Goal: Information Seeking & Learning: Learn about a topic

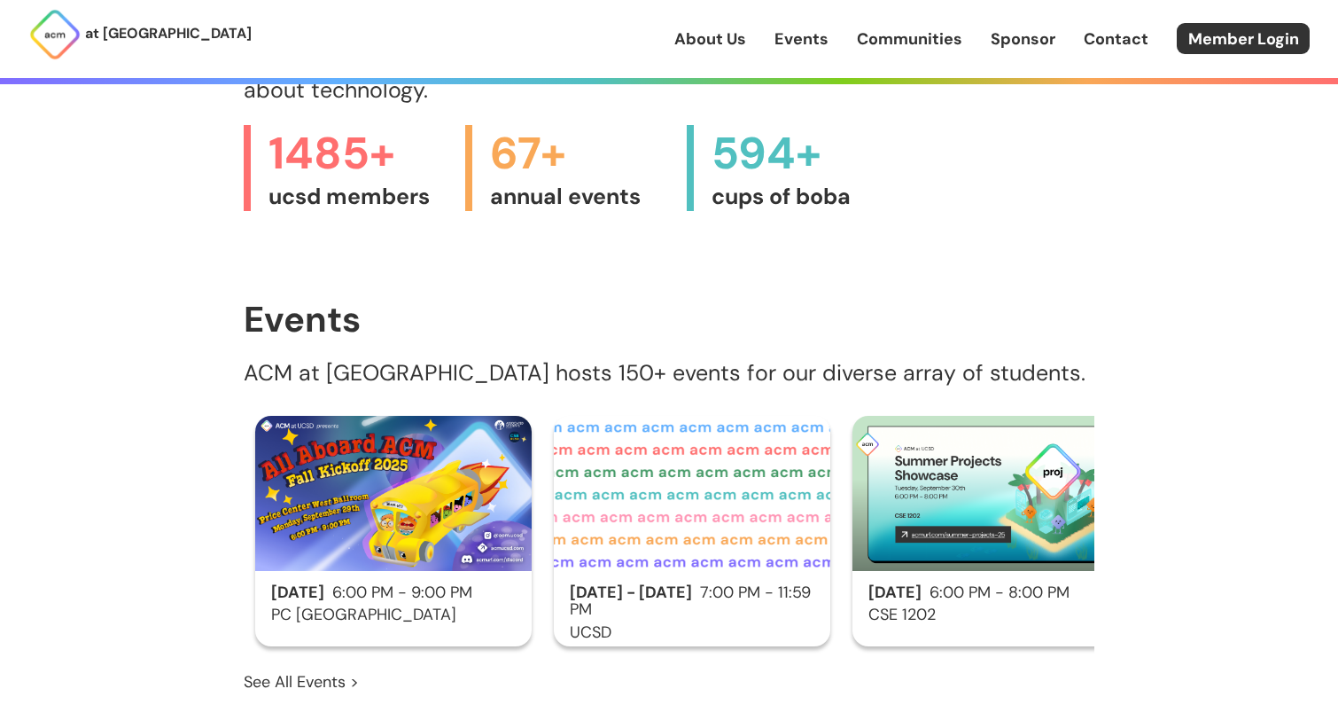
scroll to position [1010, 0]
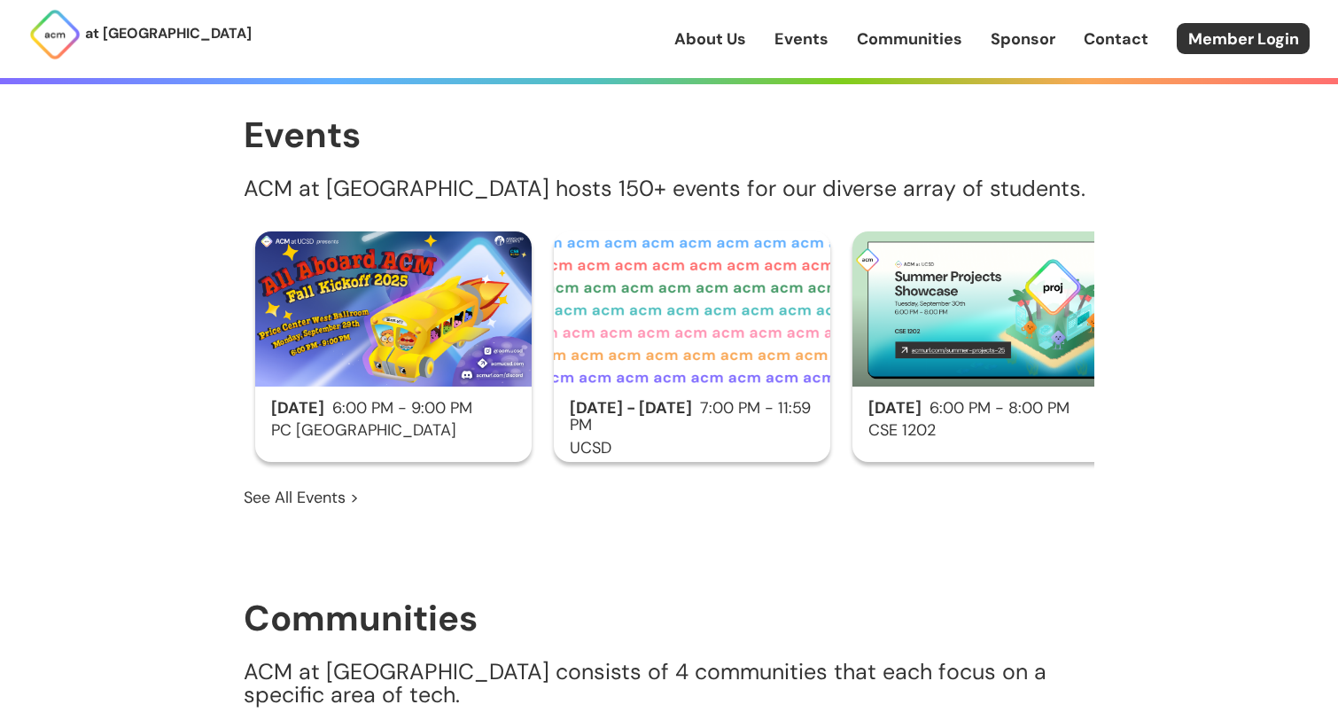
click at [616, 397] on span "[DATE] - [DATE]" at bounding box center [631, 407] width 122 height 21
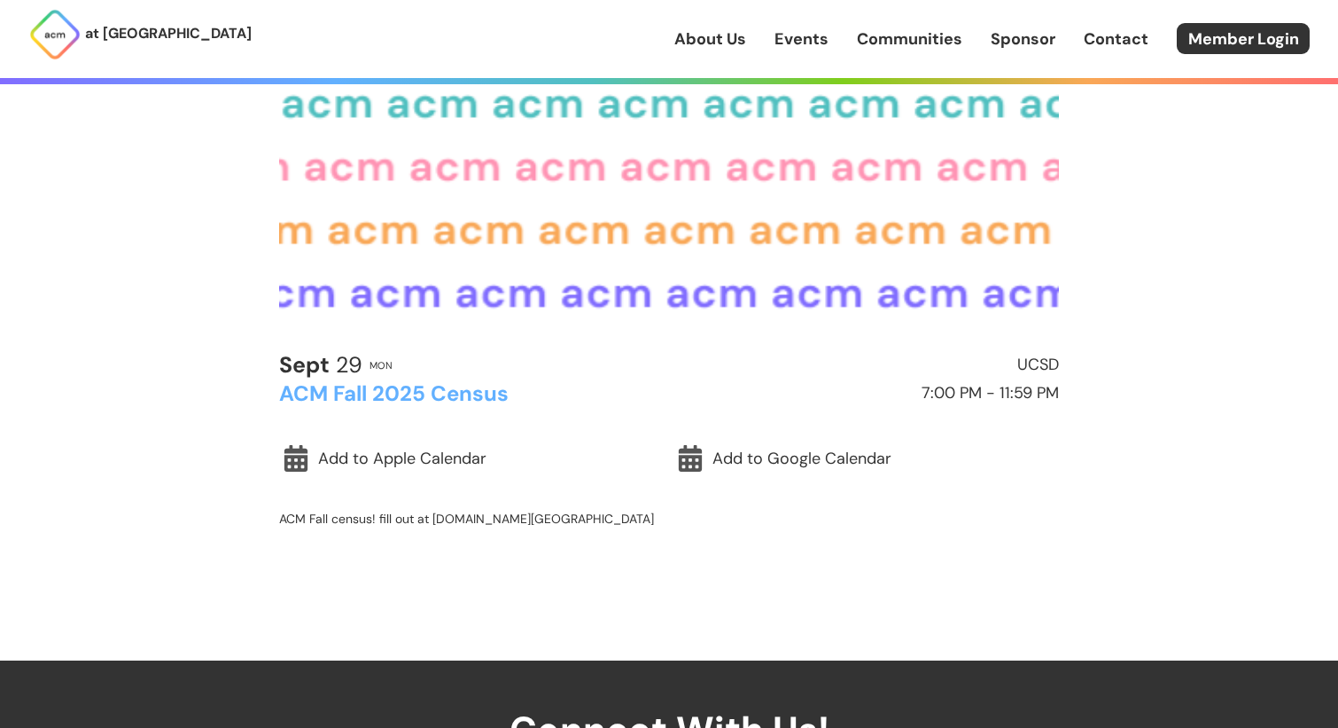
scroll to position [315, 0]
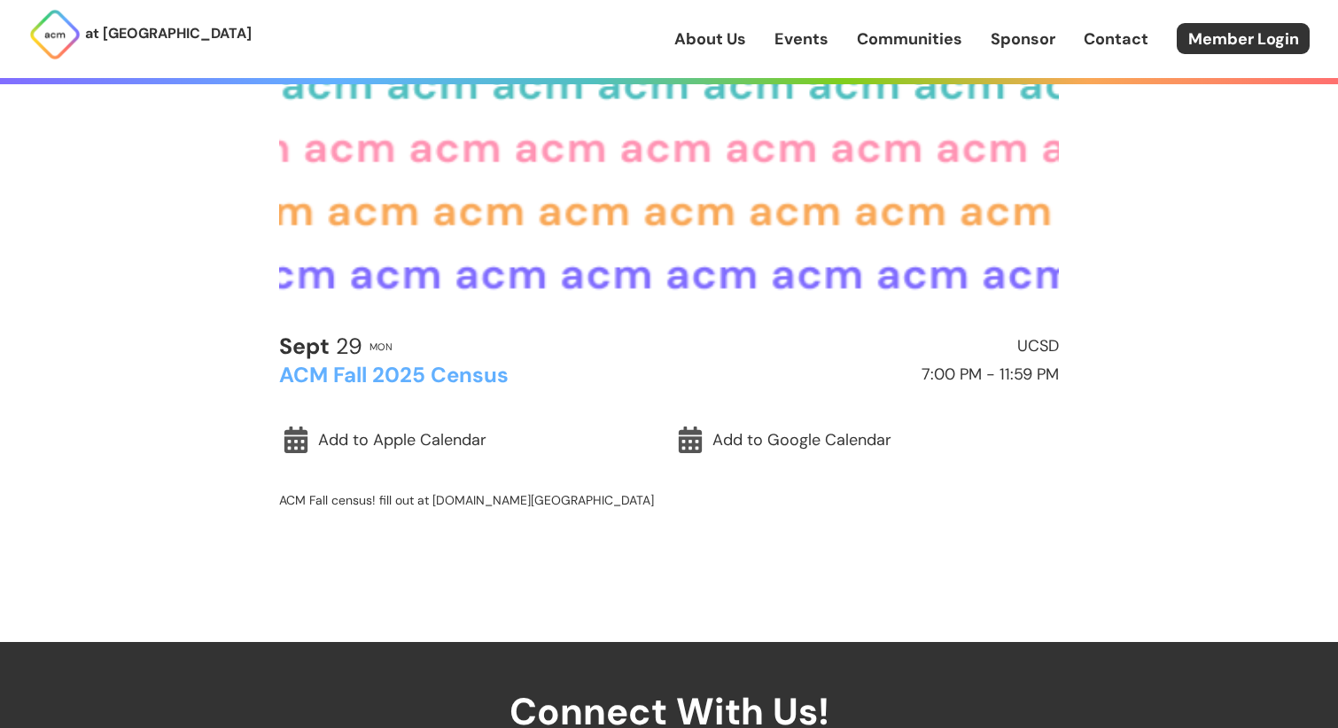
click at [442, 377] on h2 "ACM Fall 2025 Census" at bounding box center [470, 374] width 382 height 23
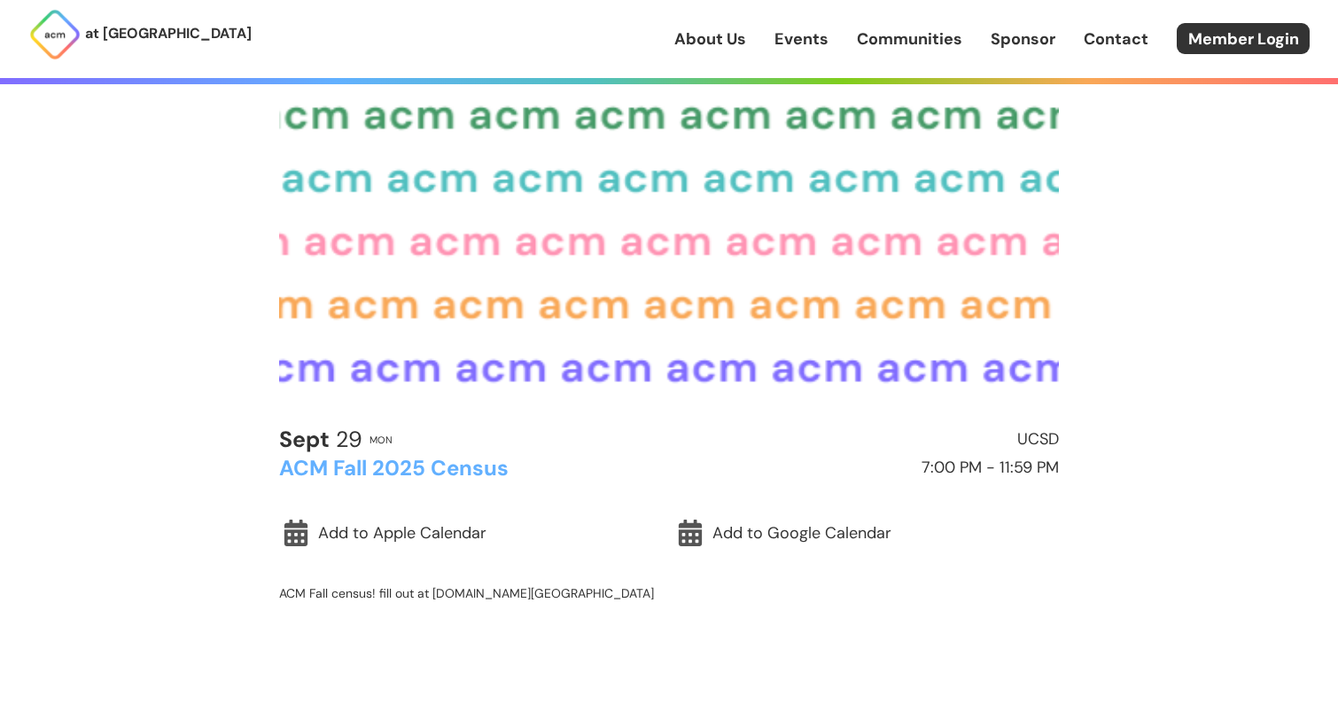
scroll to position [222, 0]
drag, startPoint x: 431, startPoint y: 589, endPoint x: 556, endPoint y: 589, distance: 125.8
click at [556, 589] on p "ACM Fall census! fill out at [DOMAIN_NAME][GEOGRAPHIC_DATA]" at bounding box center [669, 592] width 780 height 16
copy p "[DOMAIN_NAME][URL]"
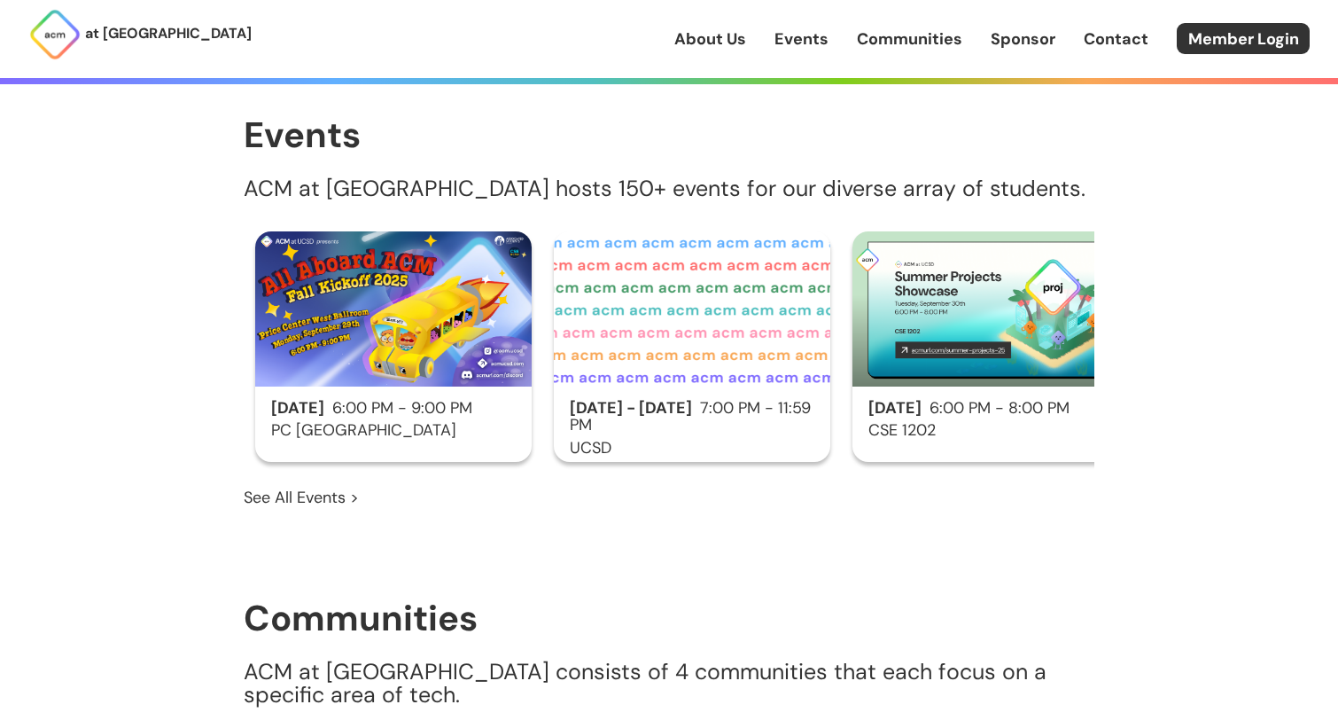
click at [418, 368] on div "[DATE] 6:00 PM - 9:00 PM PC [GEOGRAPHIC_DATA]" at bounding box center [393, 346] width 276 height 230
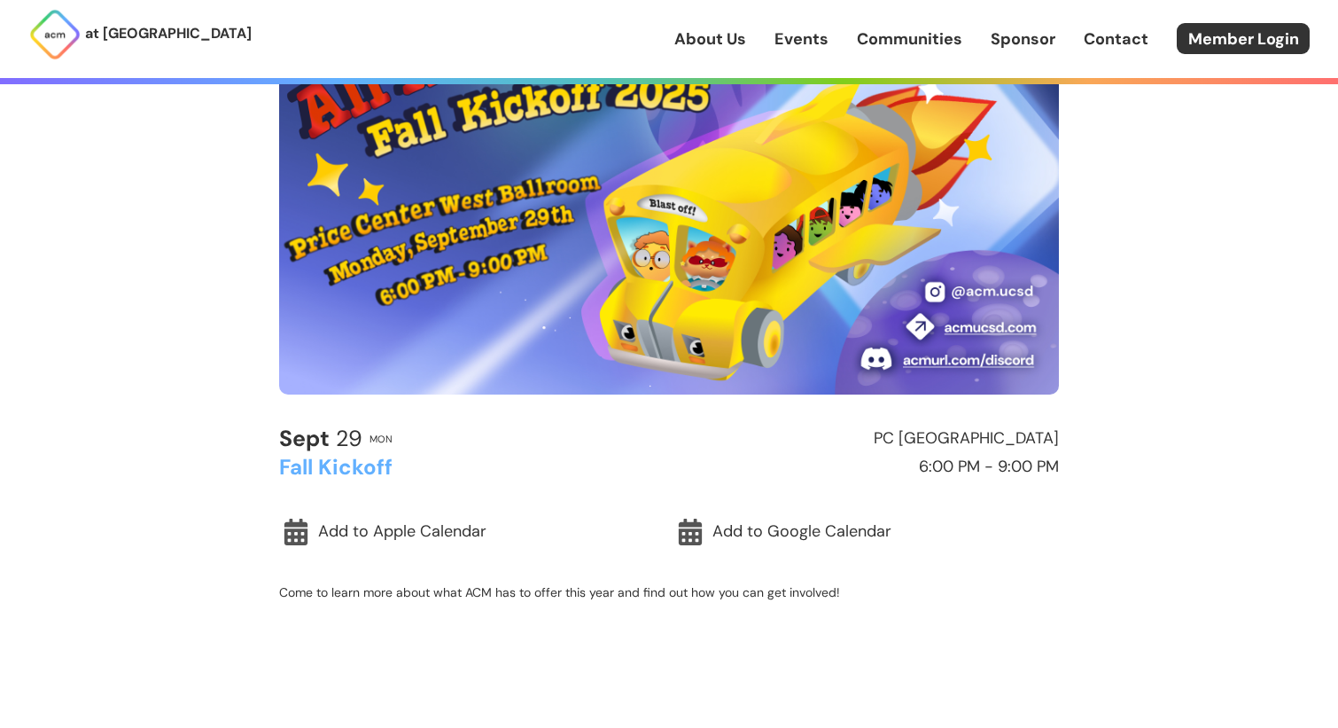
scroll to position [221, 0]
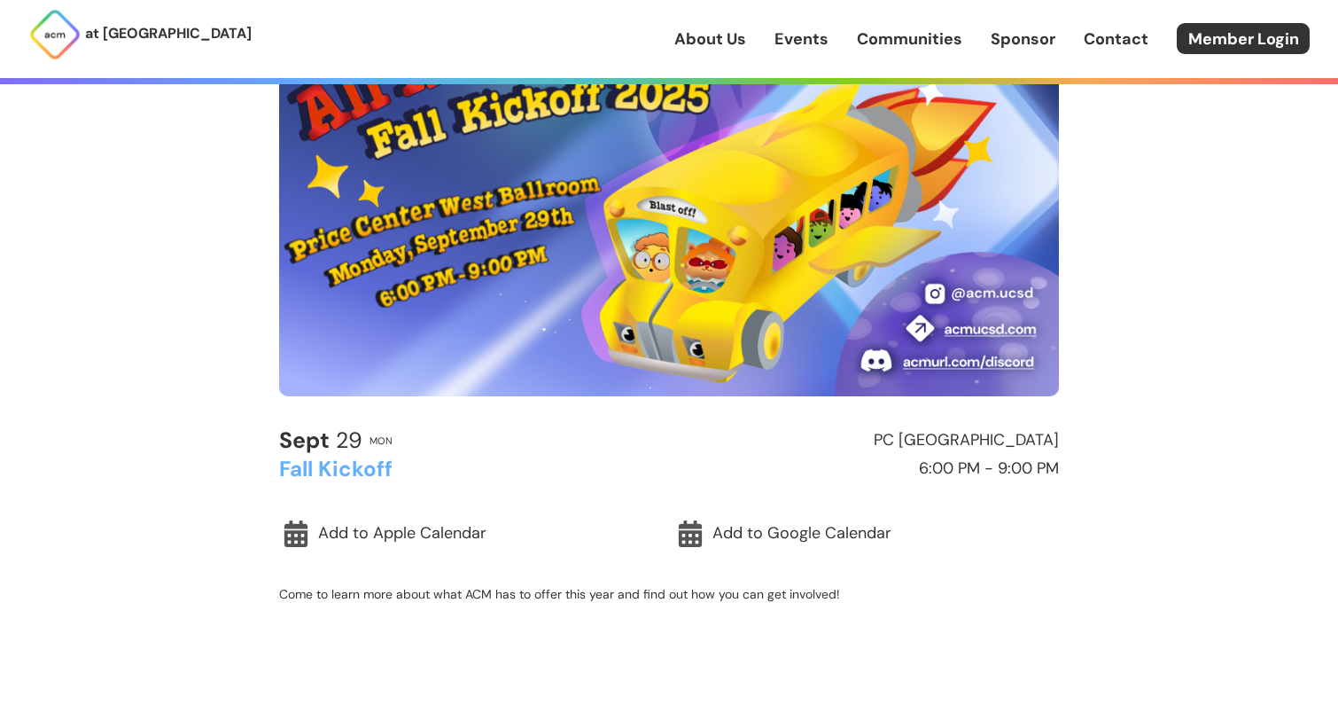
click at [591, 599] on p "Come to learn more about what ACM has to offer this year and find out how you c…" at bounding box center [669, 594] width 780 height 16
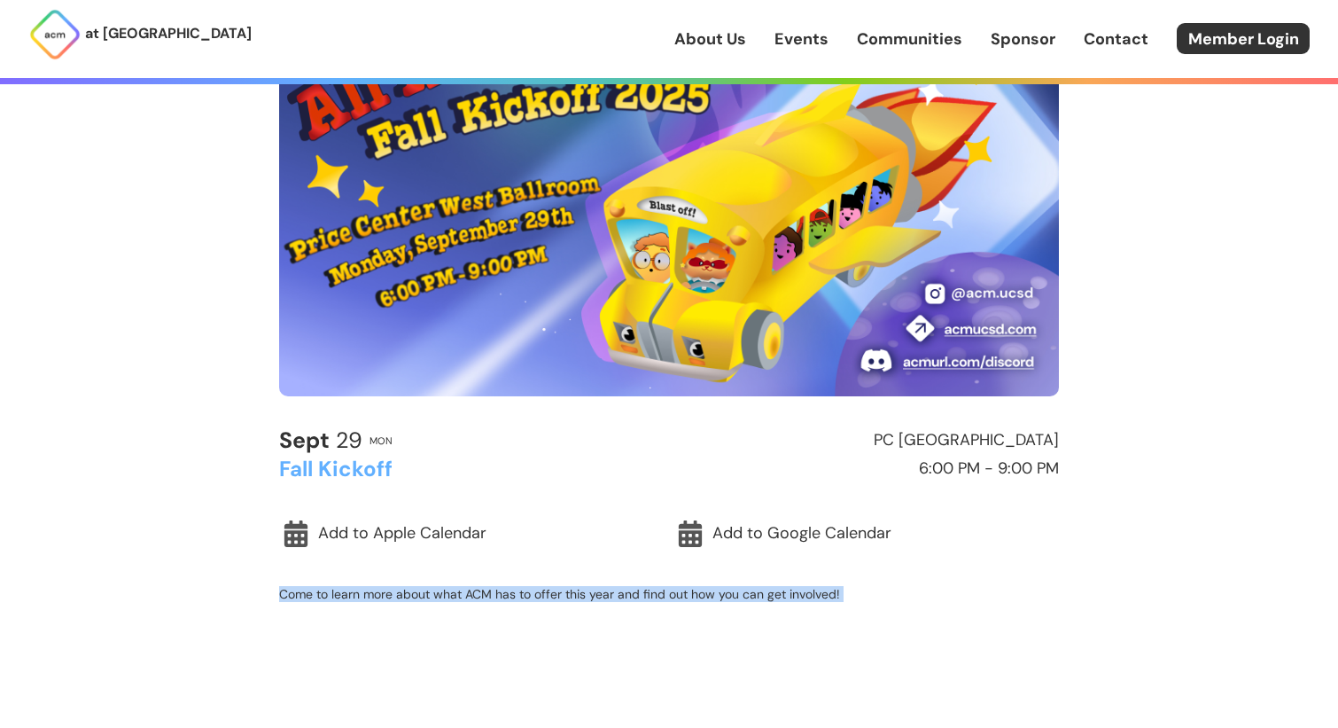
click at [591, 599] on p "Come to learn more about what ACM has to offer this year and find out how you c…" at bounding box center [669, 594] width 780 height 16
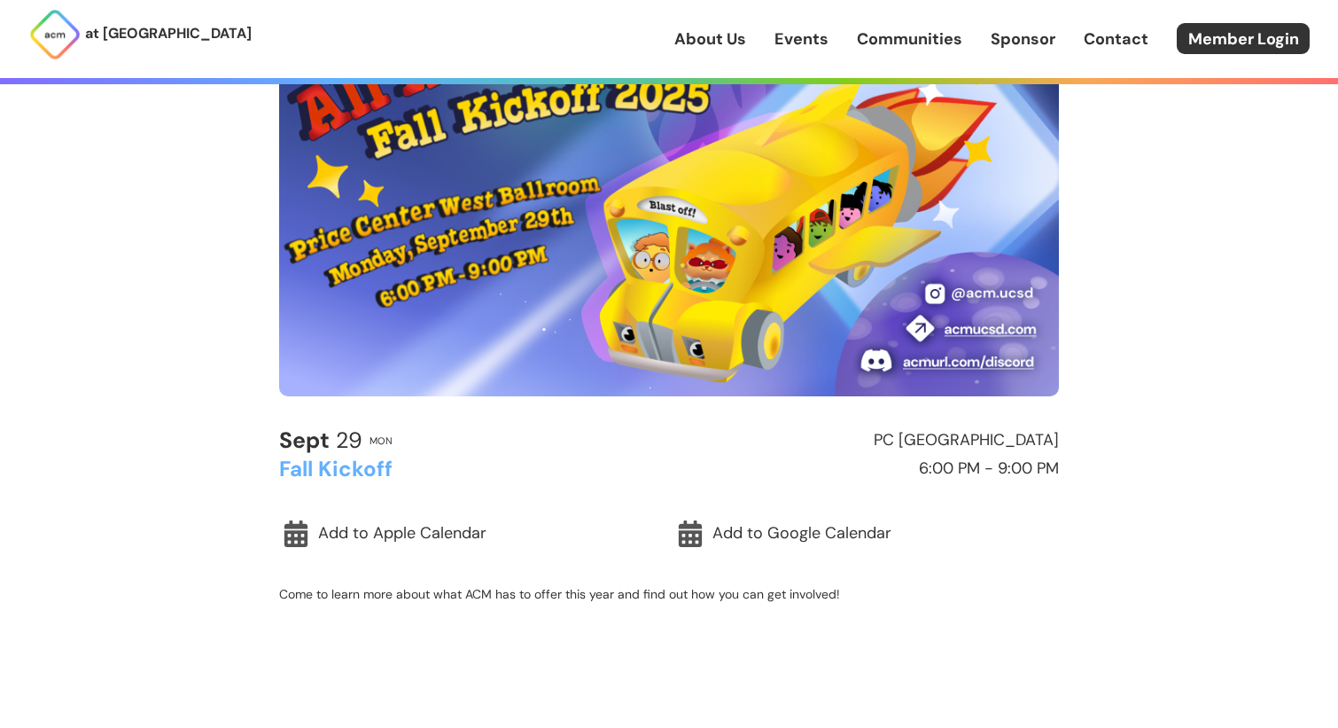
click at [632, 597] on p "Come to learn more about what ACM has to offer this year and find out how you c…" at bounding box center [669, 594] width 780 height 16
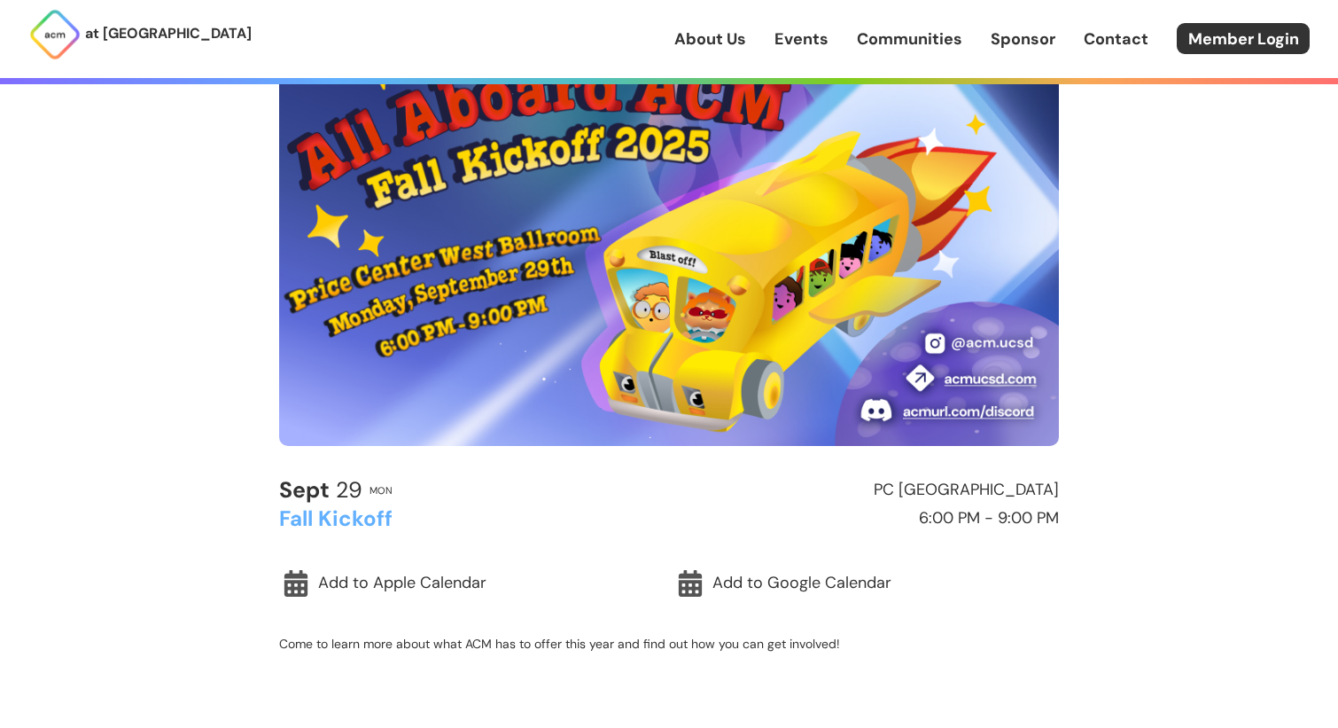
scroll to position [0, 0]
